Goal: Task Accomplishment & Management: Use online tool/utility

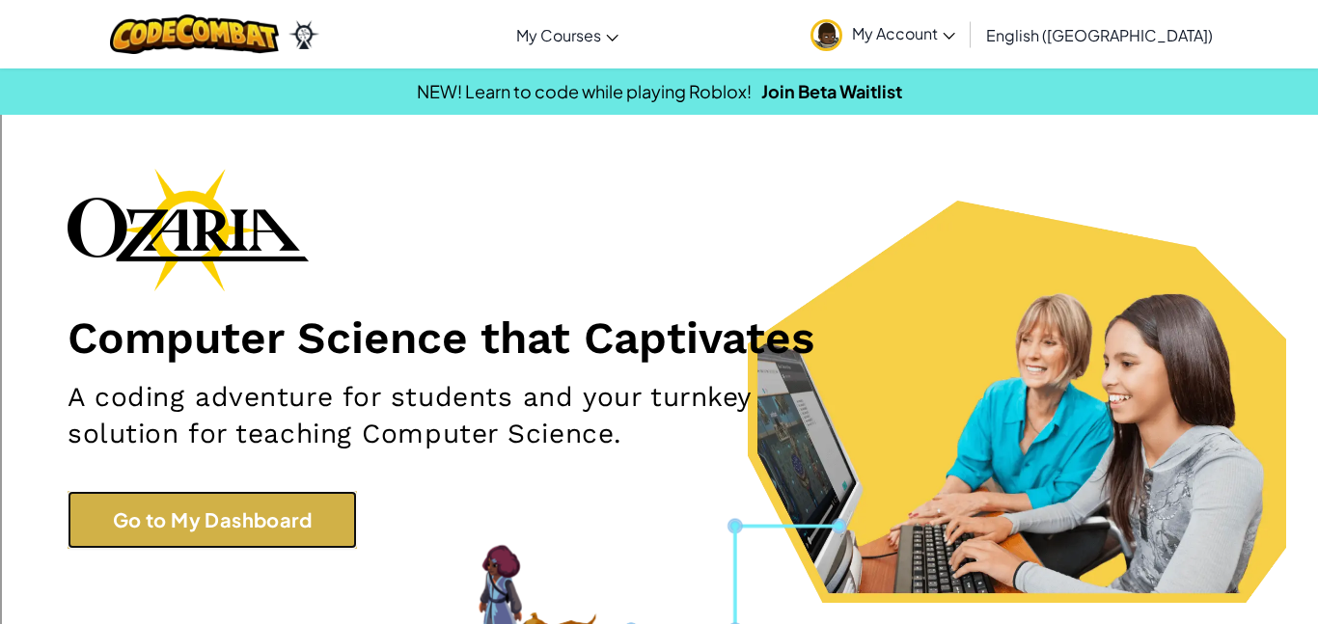
click at [297, 522] on link "Go to My Dashboard" at bounding box center [213, 520] width 290 height 58
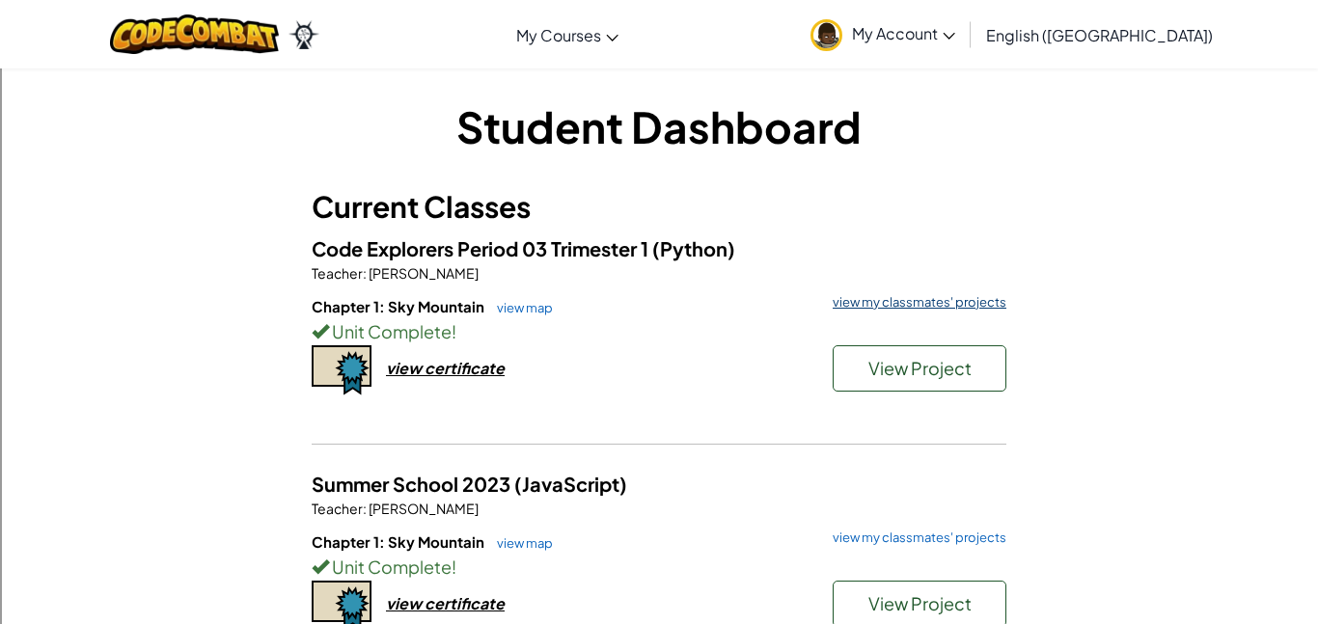
click at [933, 307] on link "view my classmates' projects" at bounding box center [914, 302] width 183 height 13
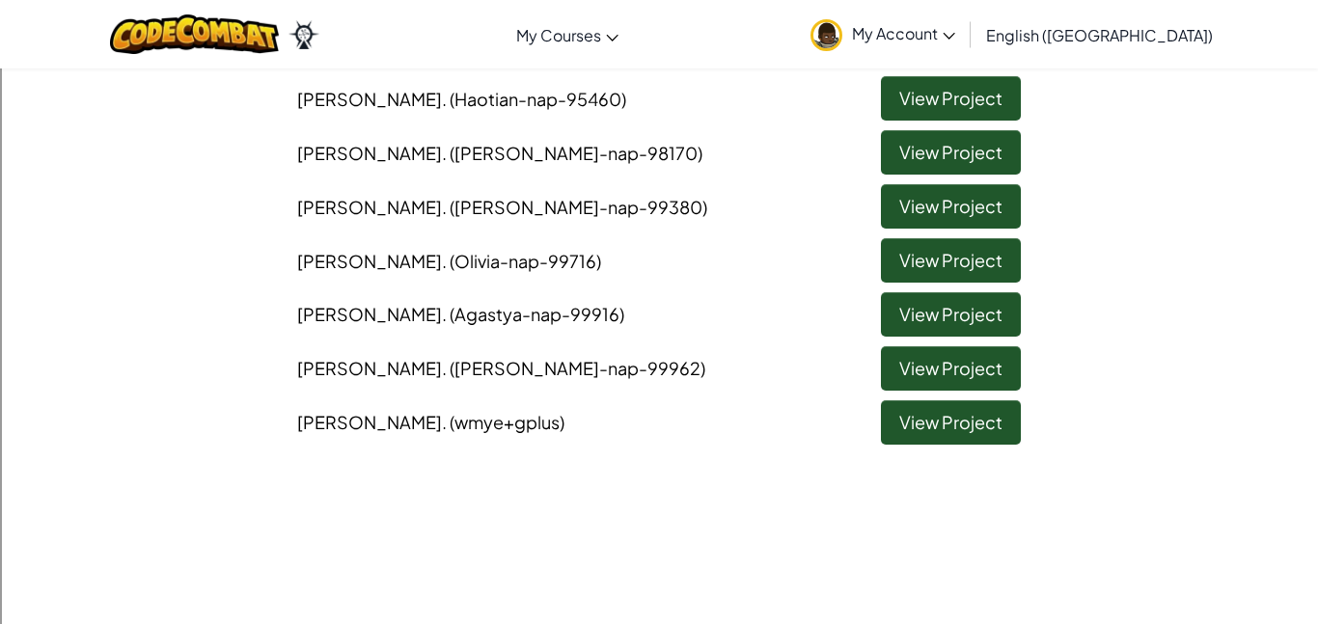
scroll to position [839, 0]
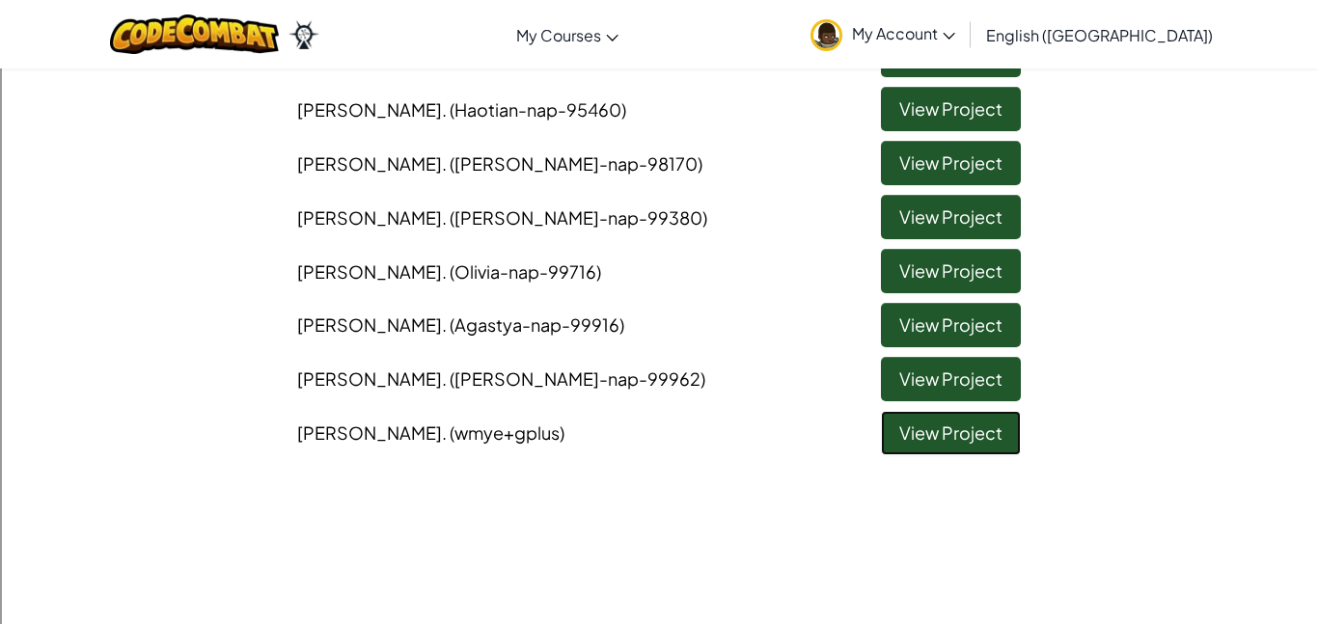
click at [992, 443] on link "View Project" at bounding box center [951, 433] width 140 height 44
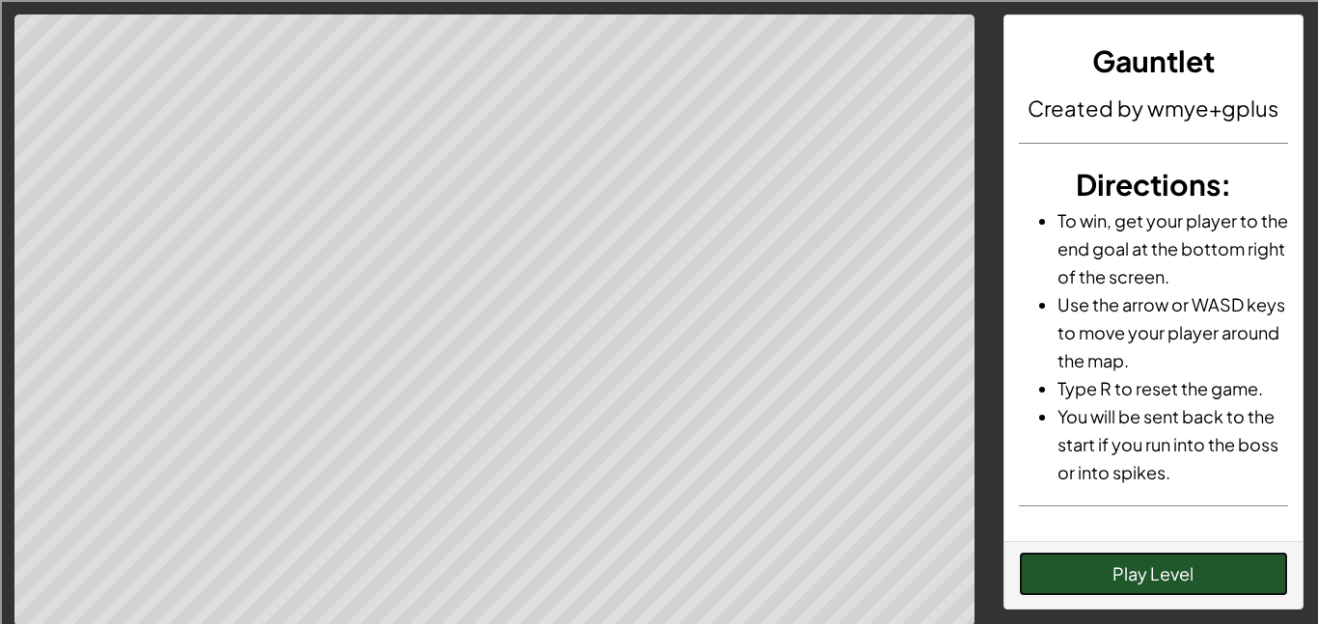
click at [1102, 565] on button "Play Level" at bounding box center [1154, 574] width 270 height 44
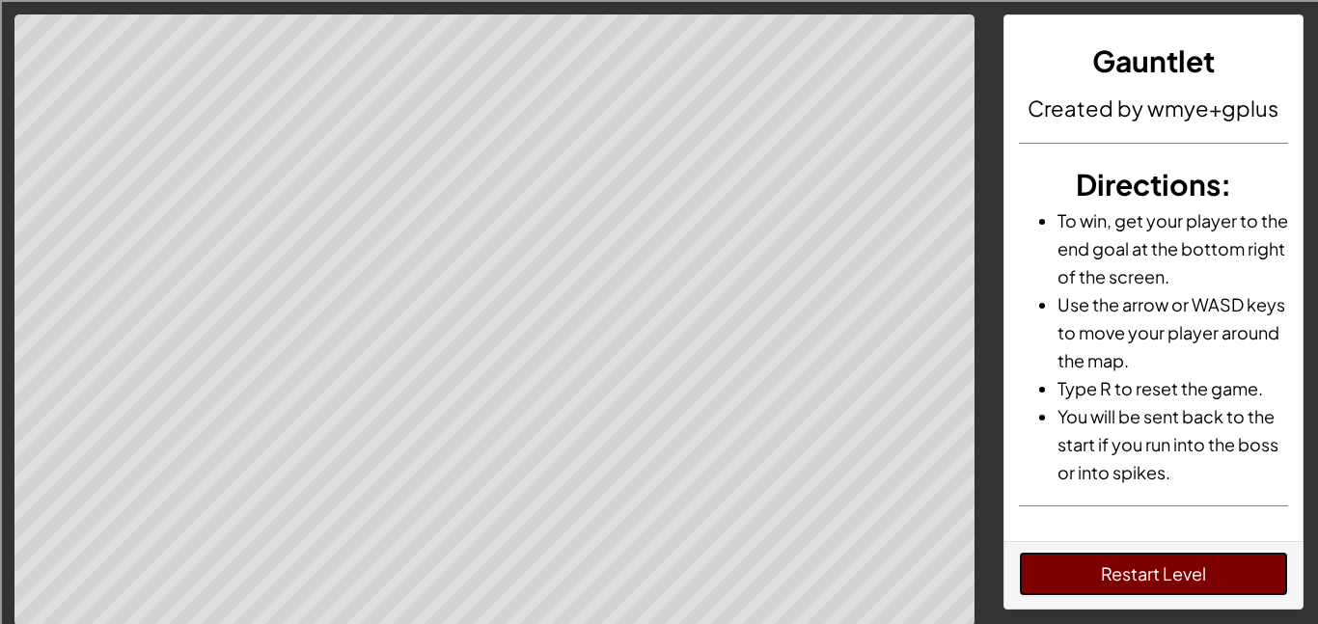
click at [1096, 576] on button "Restart Level" at bounding box center [1154, 574] width 270 height 44
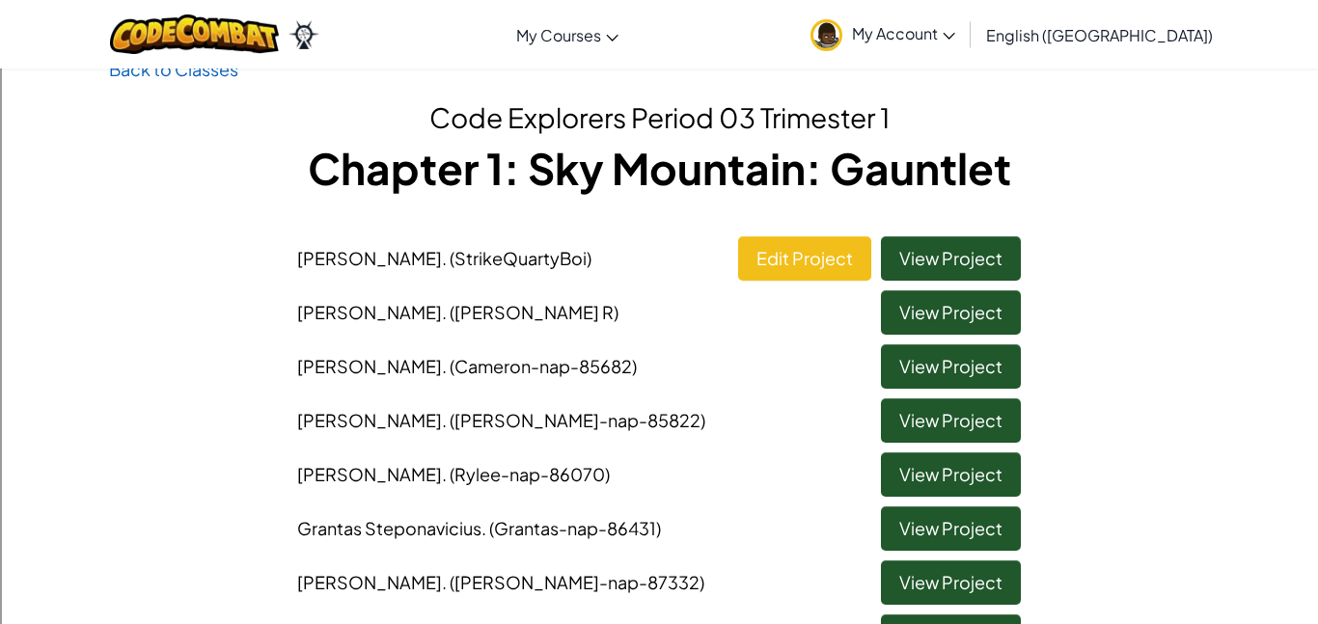
scroll to position [56, 0]
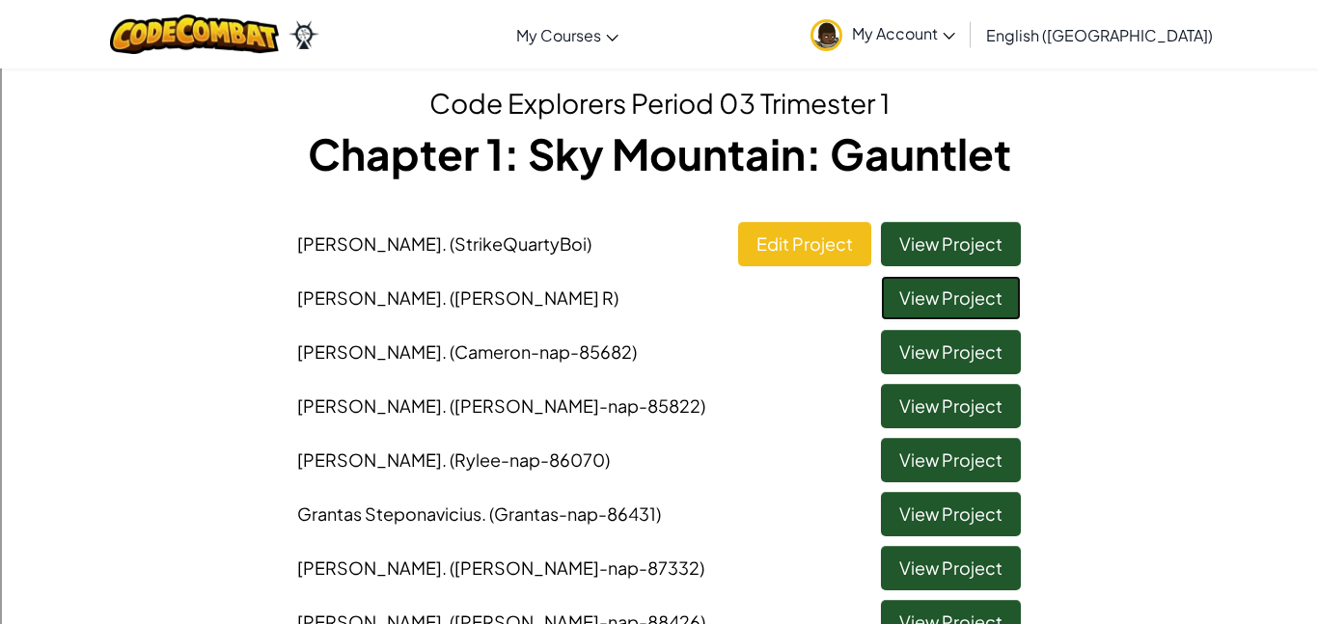
click at [918, 310] on link "View Project" at bounding box center [951, 298] width 140 height 44
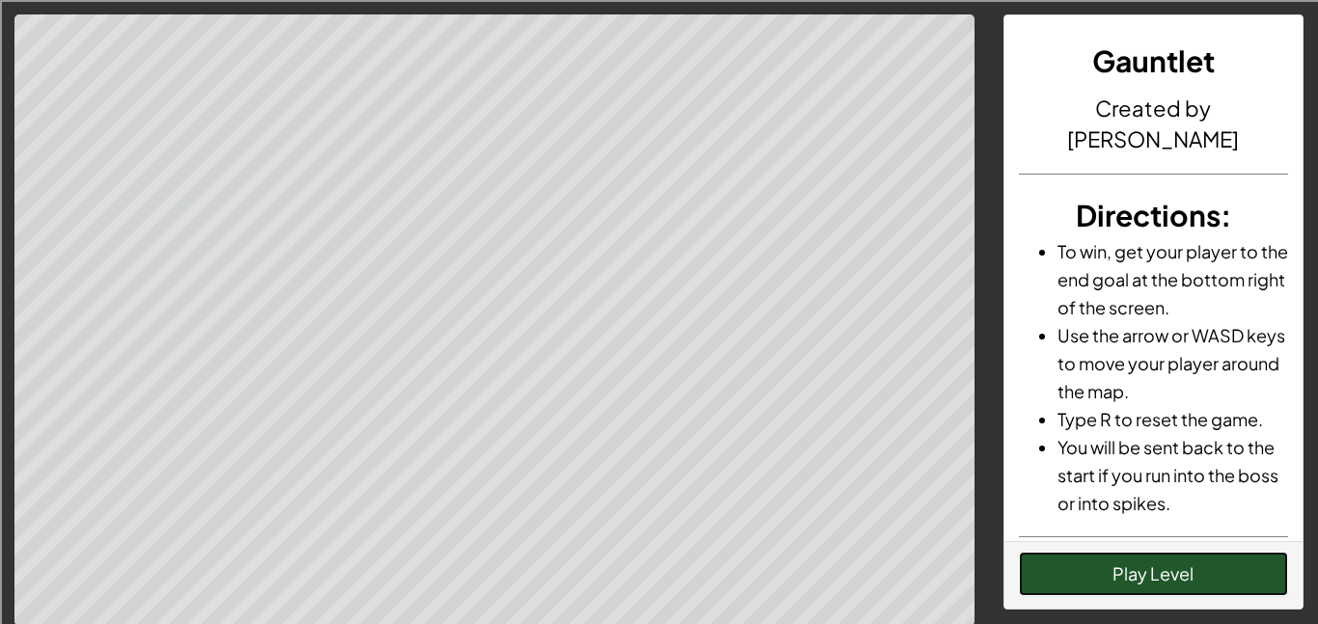
click at [1138, 564] on button "Play Level" at bounding box center [1154, 574] width 270 height 44
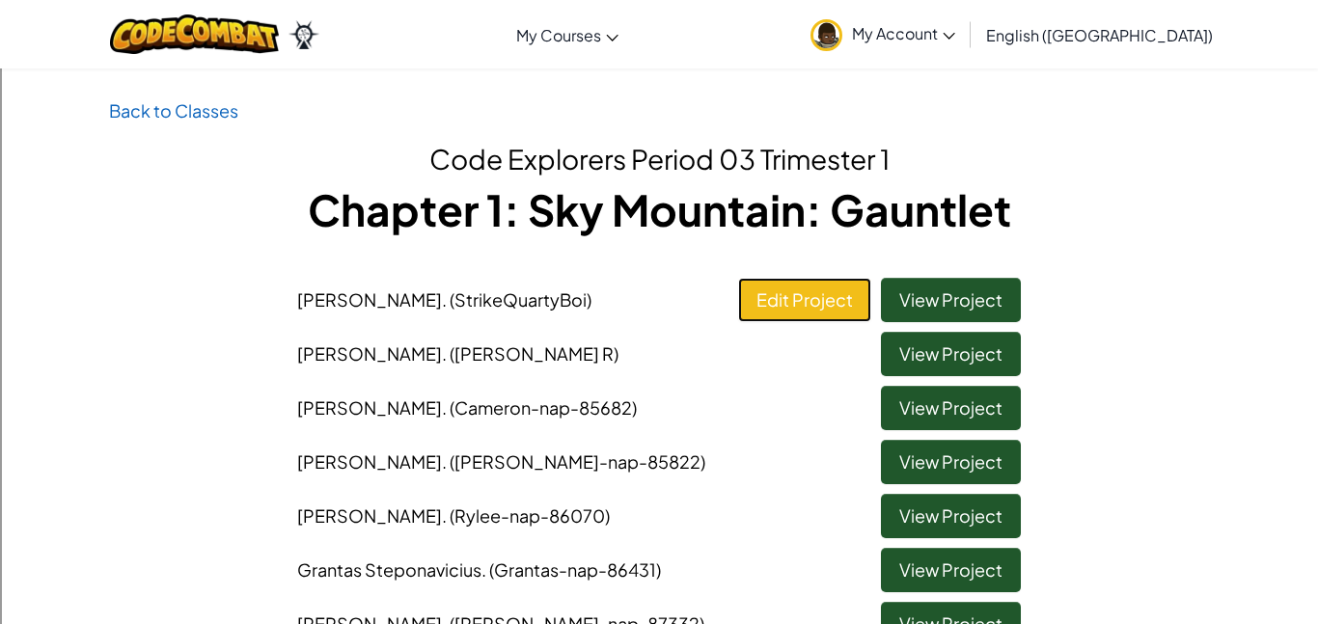
click at [815, 311] on link "Edit Project" at bounding box center [804, 300] width 133 height 44
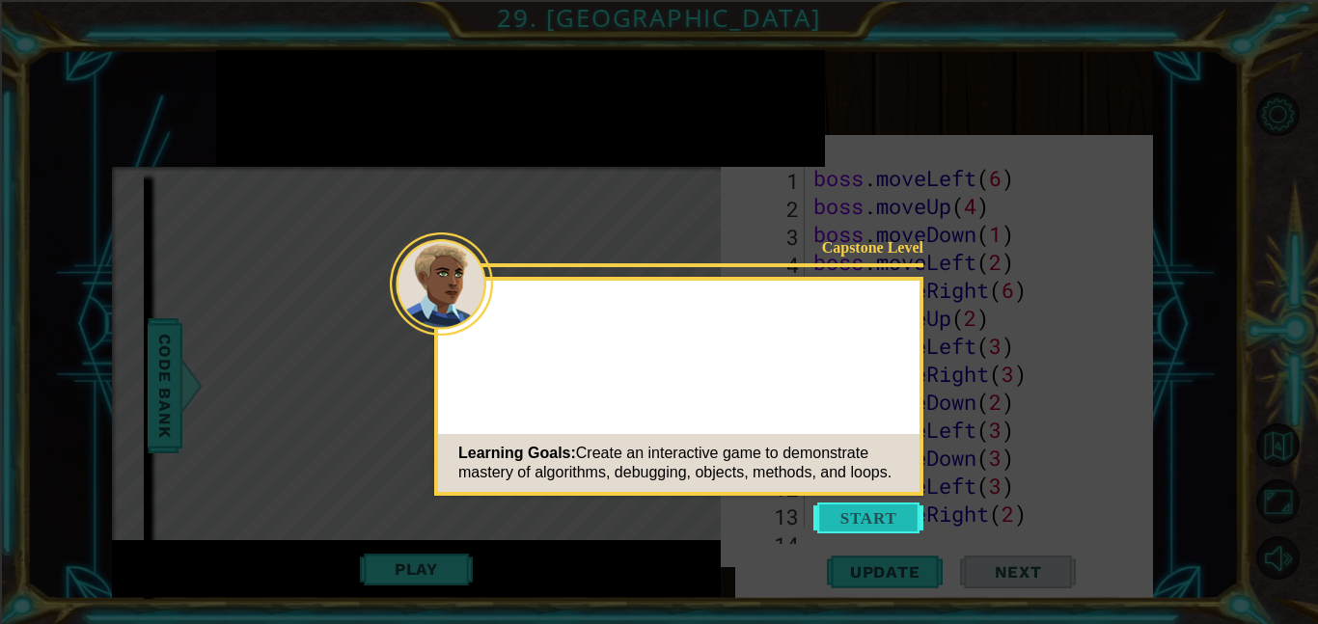
click at [857, 506] on button "Start" at bounding box center [869, 518] width 110 height 31
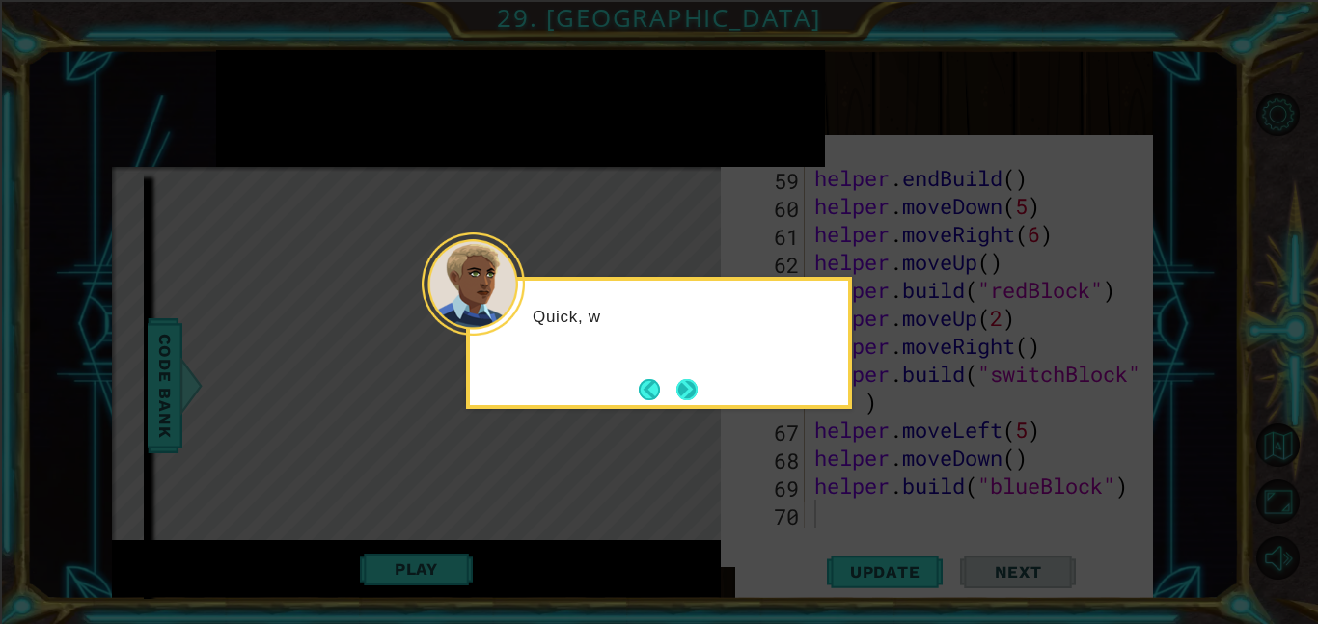
scroll to position [1875, 0]
click at [692, 389] on button "Next" at bounding box center [688, 389] width 22 height 22
click at [687, 386] on button "Next" at bounding box center [687, 390] width 36 height 36
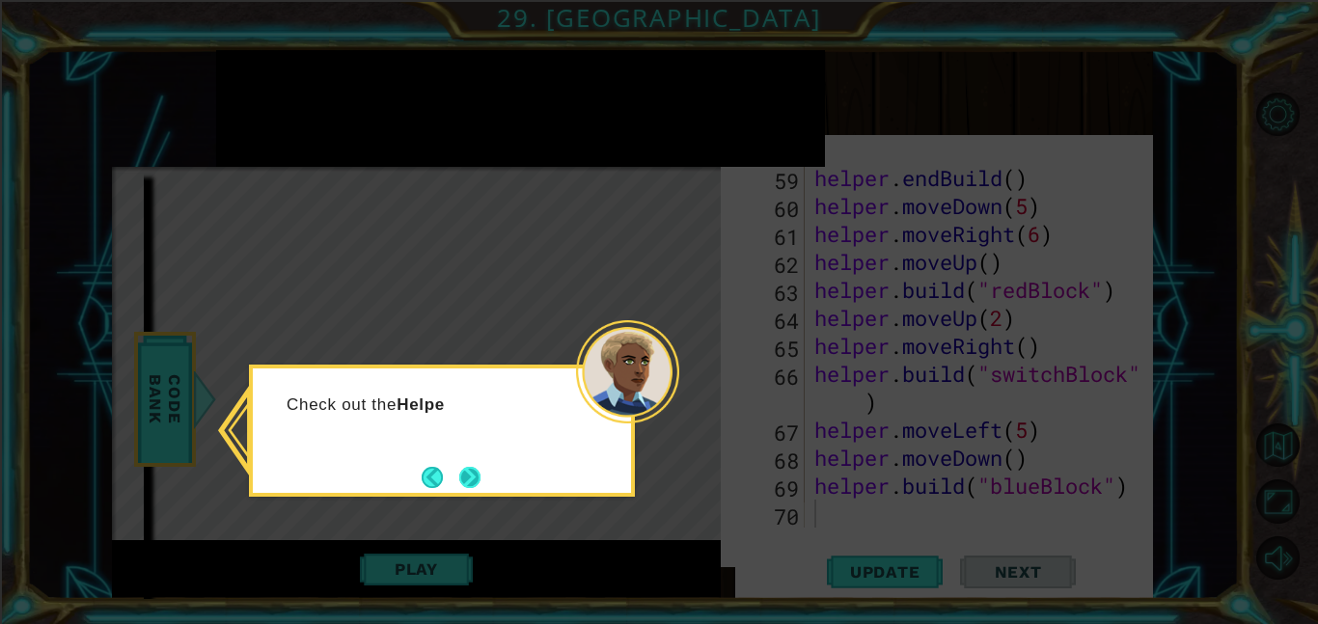
click at [471, 482] on button "Next" at bounding box center [470, 477] width 36 height 36
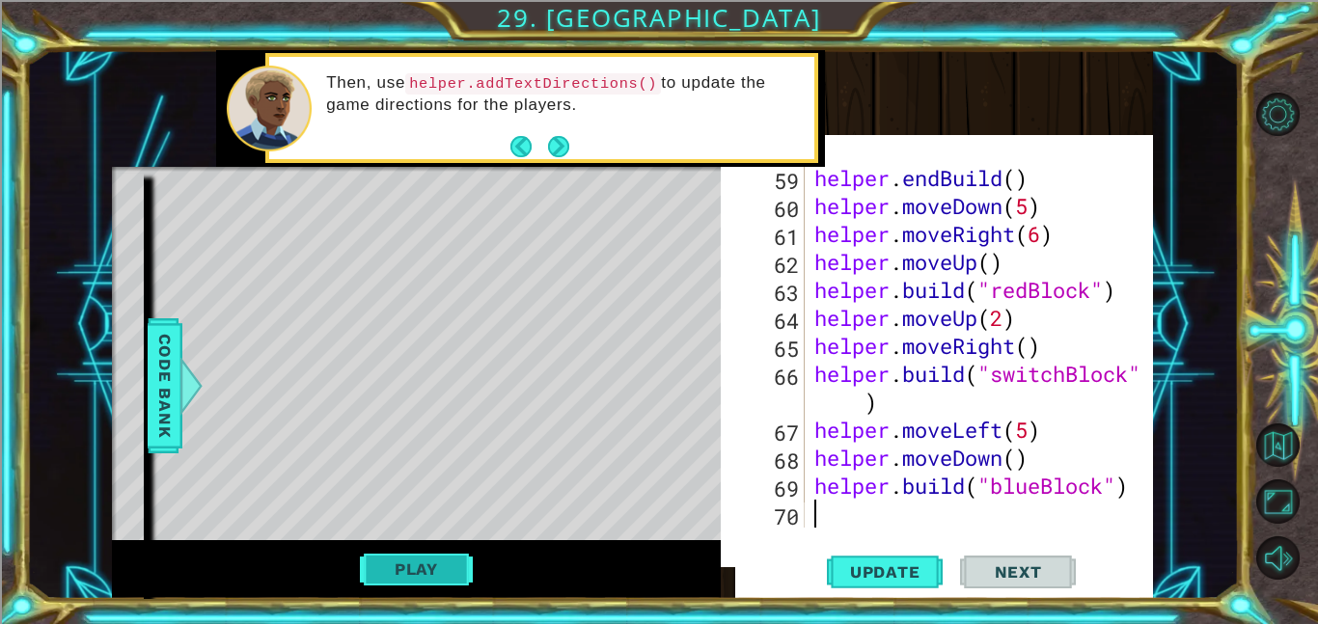
click at [434, 570] on button "Play" at bounding box center [416, 569] width 113 height 37
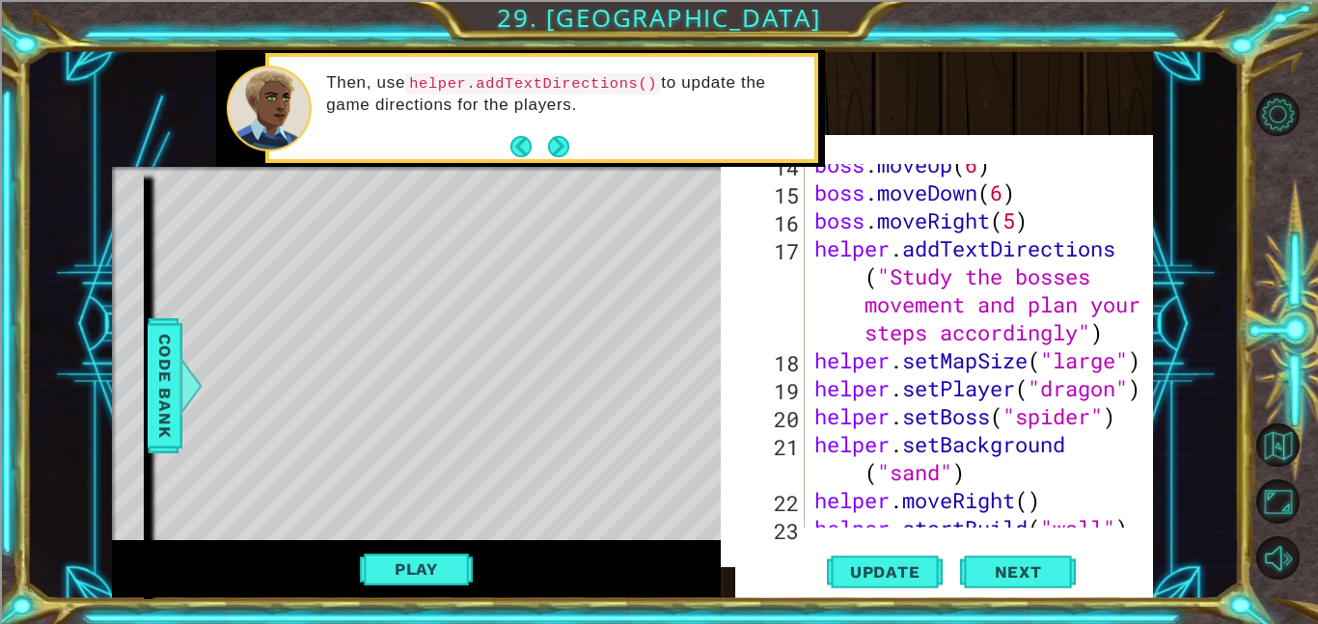
scroll to position [378, 0]
click at [1087, 274] on div "boss . moveUp ( 6 ) boss . moveDown ( 6 ) boss . moveRight ( 5 ) helper . addTe…" at bounding box center [985, 361] width 348 height 420
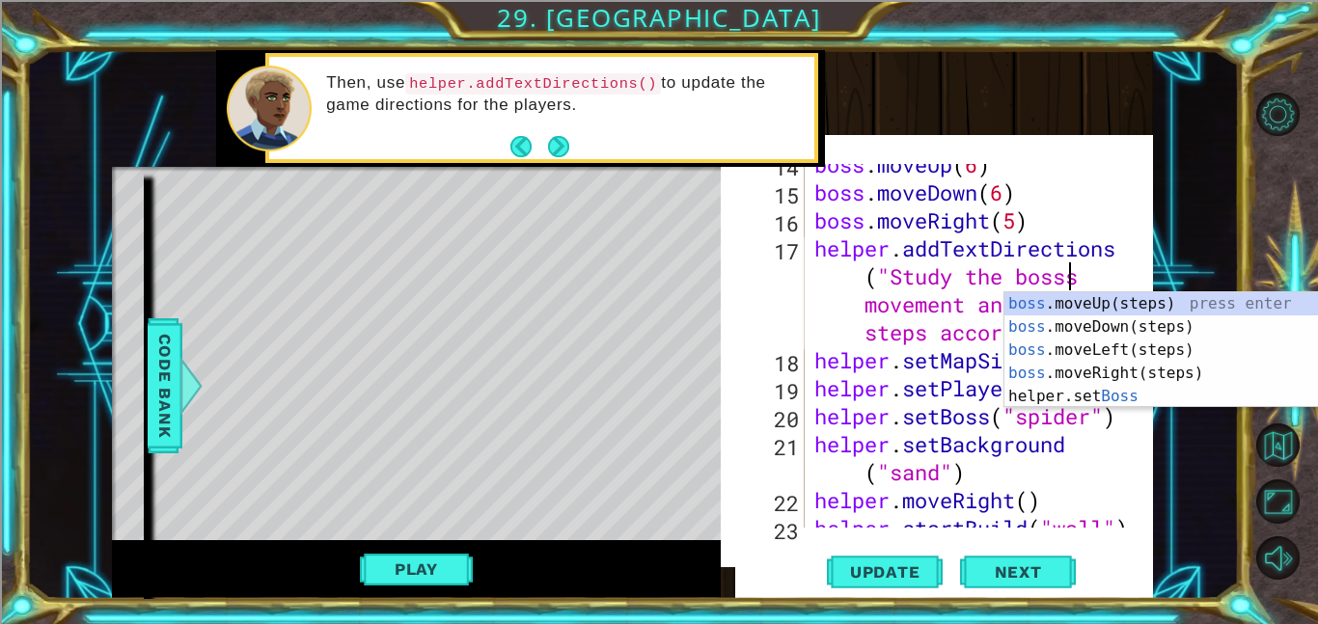
scroll to position [0, 23]
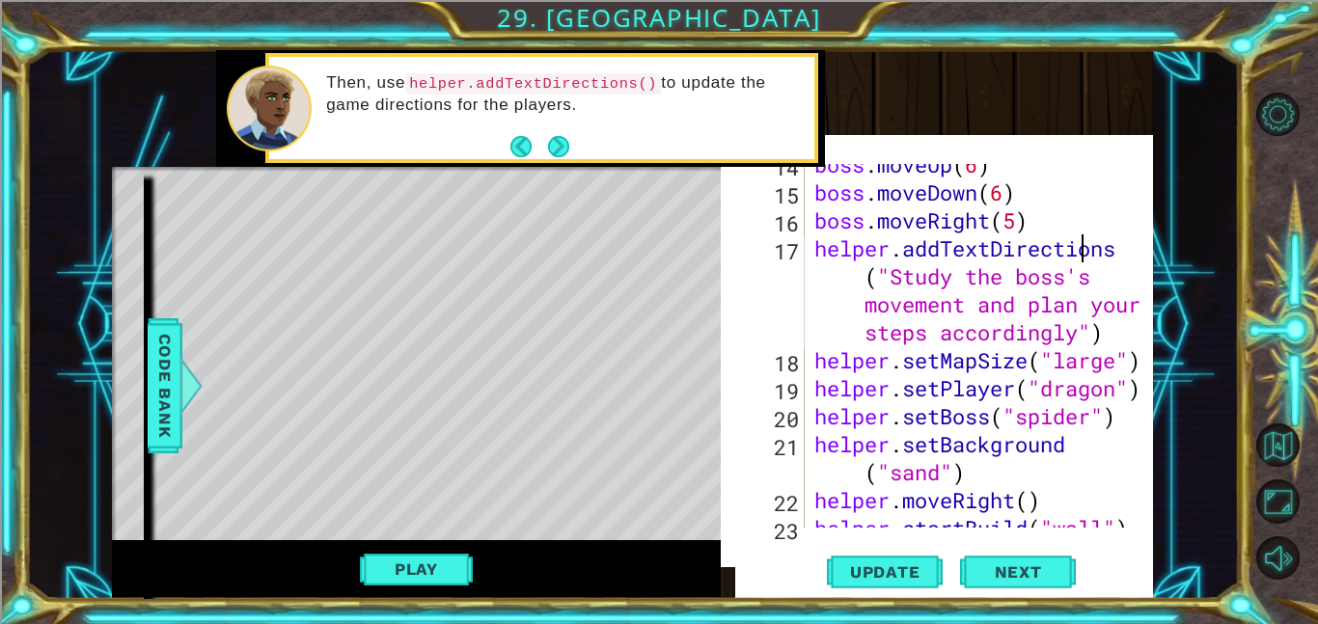
type textarea "helper.addTextDirections("Study the boss's movement and plan your steps accordi…"
